Goal: Task Accomplishment & Management: Use online tool/utility

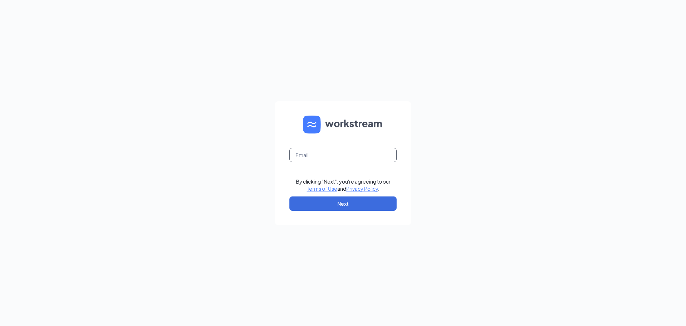
click at [318, 150] on input "text" at bounding box center [343, 155] width 107 height 14
type input "[EMAIL_ADDRESS][DOMAIN_NAME]"
click at [322, 210] on button "Next" at bounding box center [343, 203] width 107 height 14
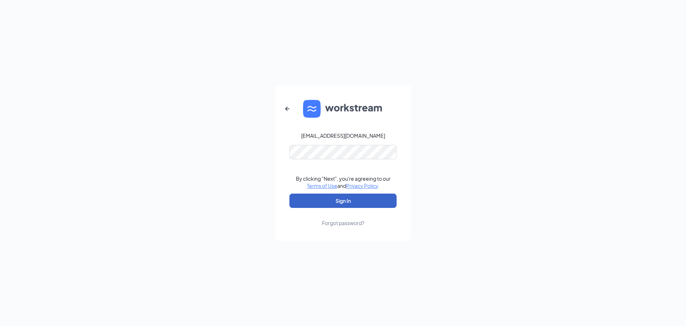
click at [333, 204] on button "Sign In" at bounding box center [343, 200] width 107 height 14
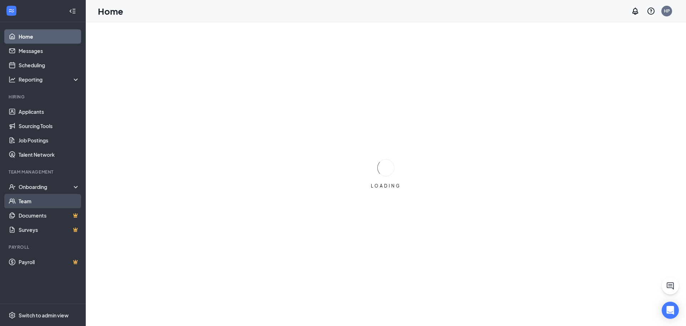
click at [32, 205] on link "Team" at bounding box center [49, 201] width 61 height 14
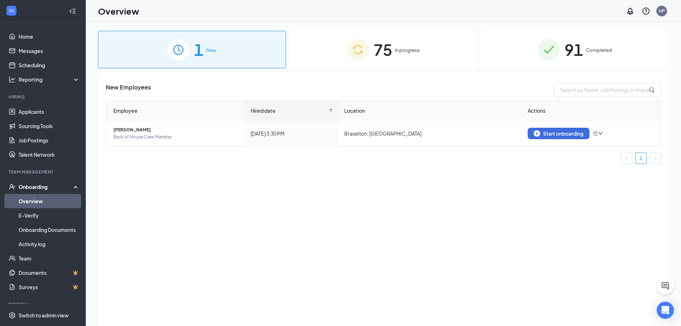
click at [362, 60] on img at bounding box center [357, 49] width 21 height 21
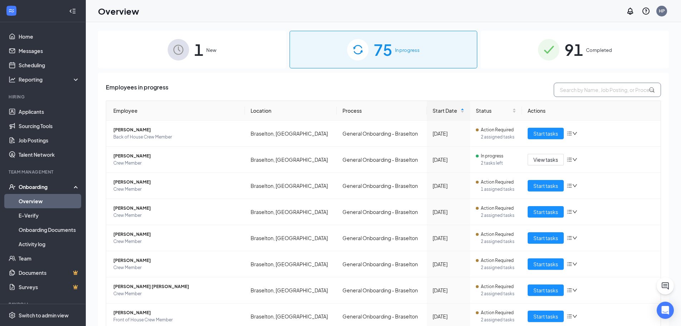
click at [579, 90] on input "text" at bounding box center [607, 90] width 107 height 14
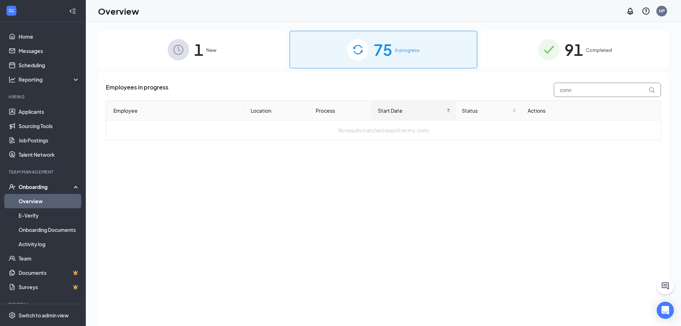
type input "conn"
click at [573, 54] on span "91" at bounding box center [574, 49] width 19 height 25
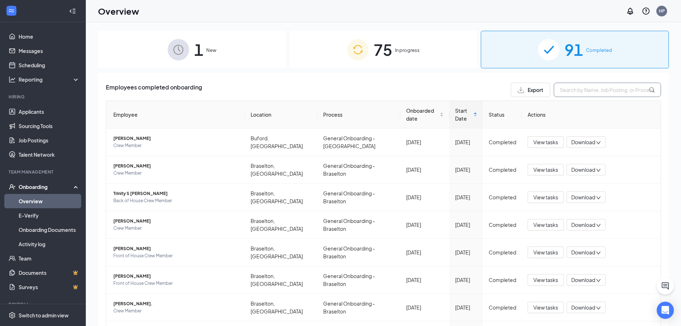
click at [575, 89] on input "text" at bounding box center [607, 90] width 107 height 14
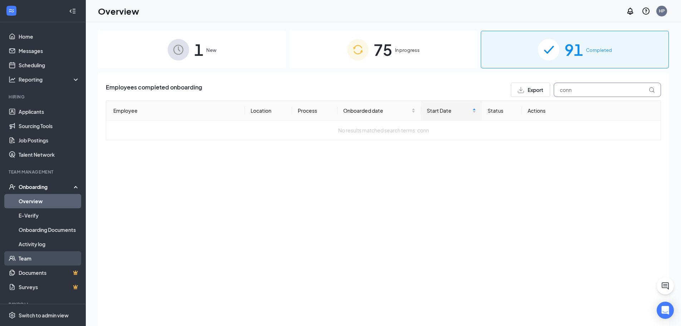
type input "conn"
click at [49, 255] on link "Team" at bounding box center [49, 258] width 61 height 14
